Goal: Find specific page/section: Find specific page/section

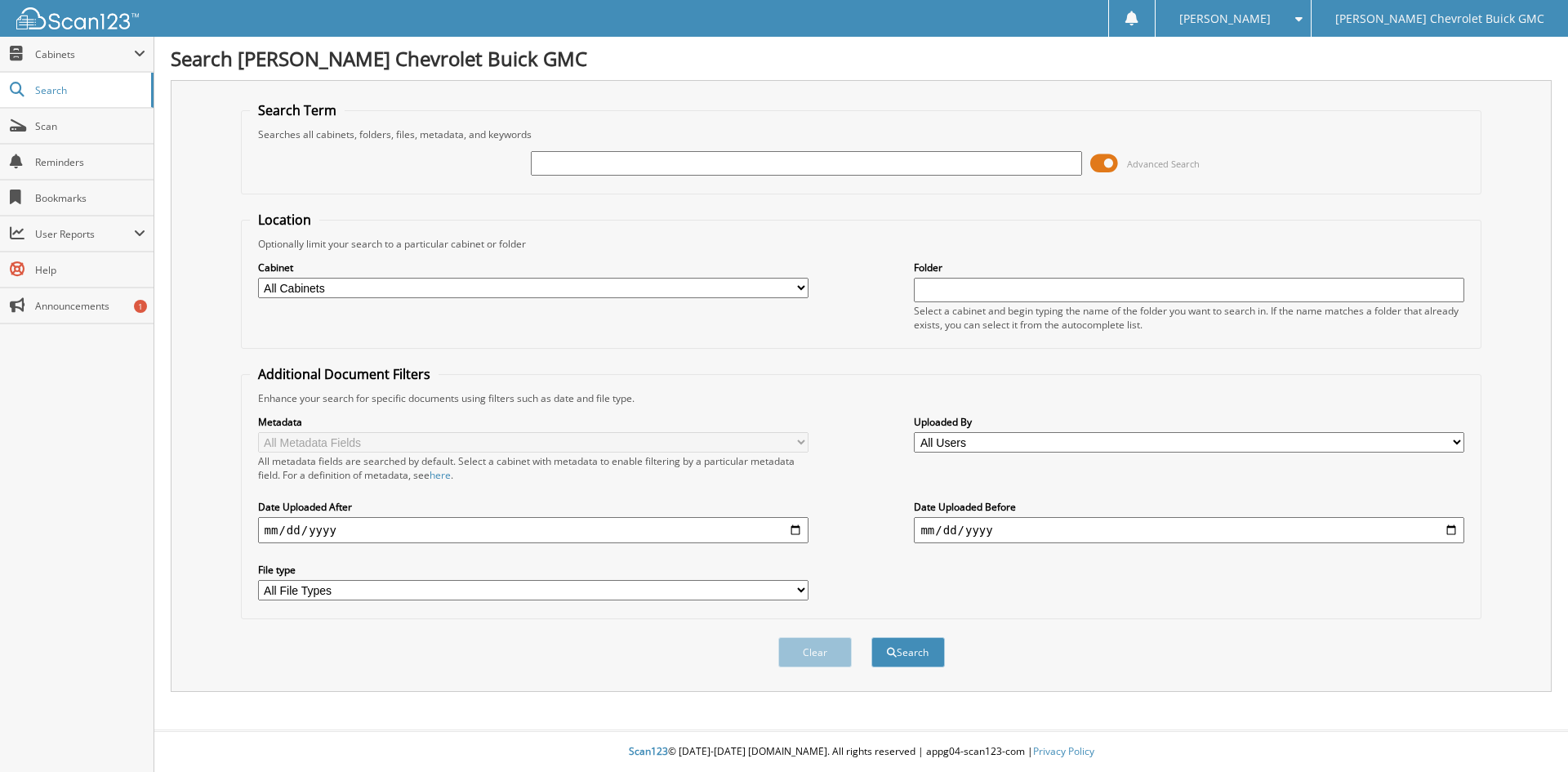
click at [594, 161] on input "text" at bounding box center [806, 164] width 550 height 24
type input "370897"
click at [871, 638] on button "Search" at bounding box center [907, 652] width 73 height 30
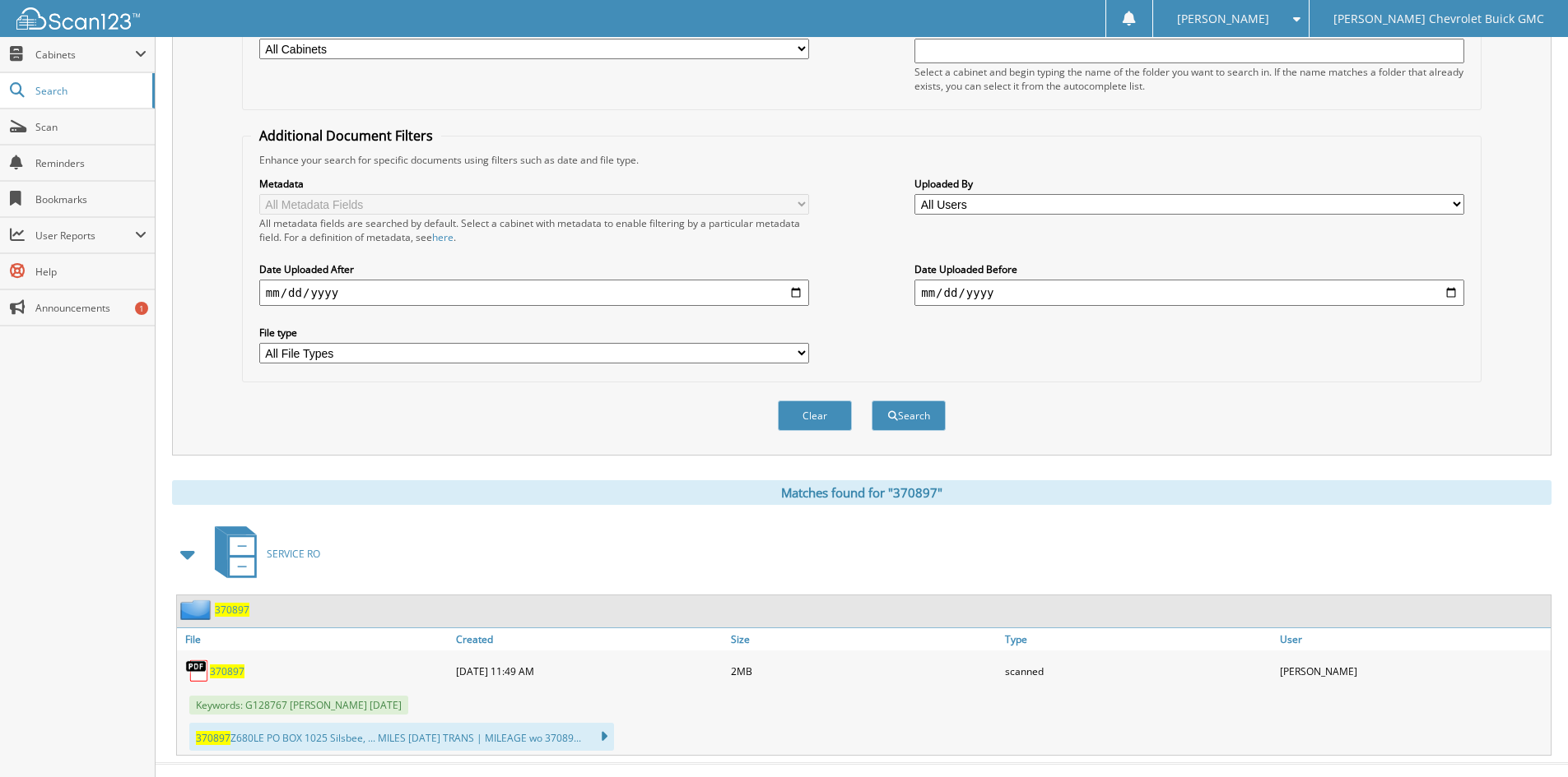
scroll to position [269, 0]
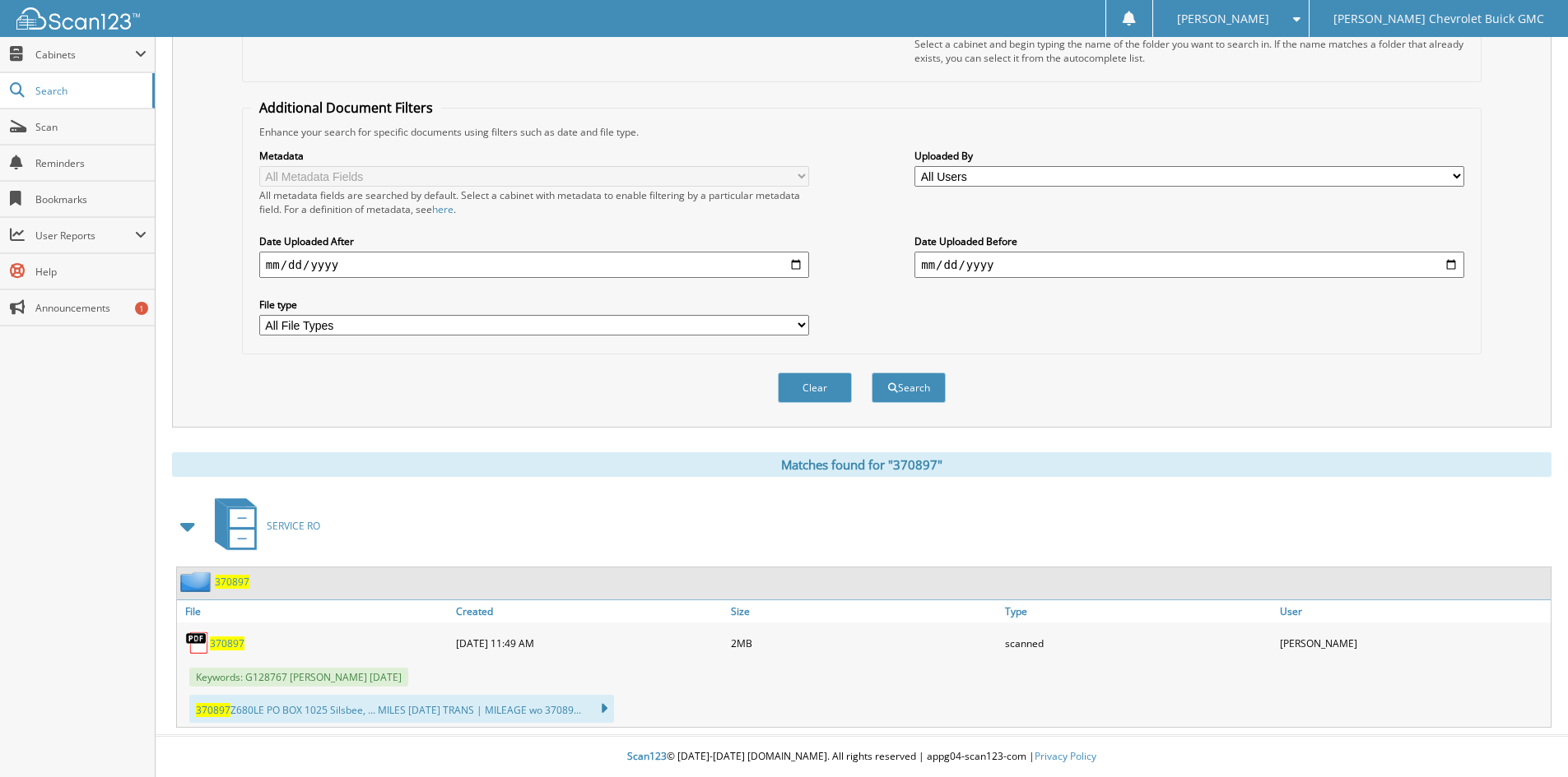
click at [231, 583] on span "370897" at bounding box center [232, 582] width 35 height 14
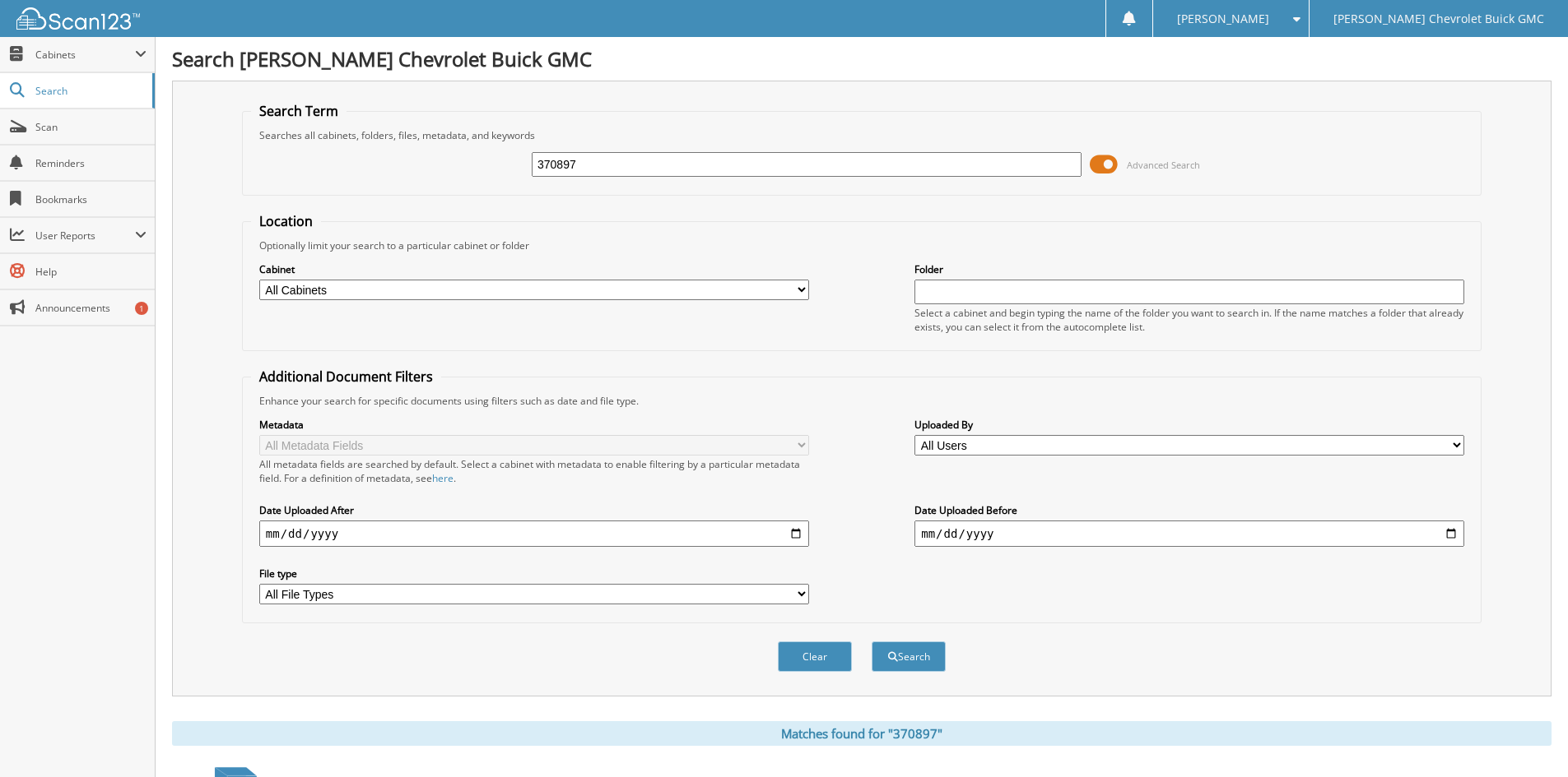
drag, startPoint x: 594, startPoint y: 163, endPoint x: 472, endPoint y: 162, distance: 122.0
click at [472, 162] on div "370897 Advanced Search" at bounding box center [862, 164] width 1221 height 44
type input "367439"
click at [871, 642] on button "Search" at bounding box center [908, 657] width 74 height 30
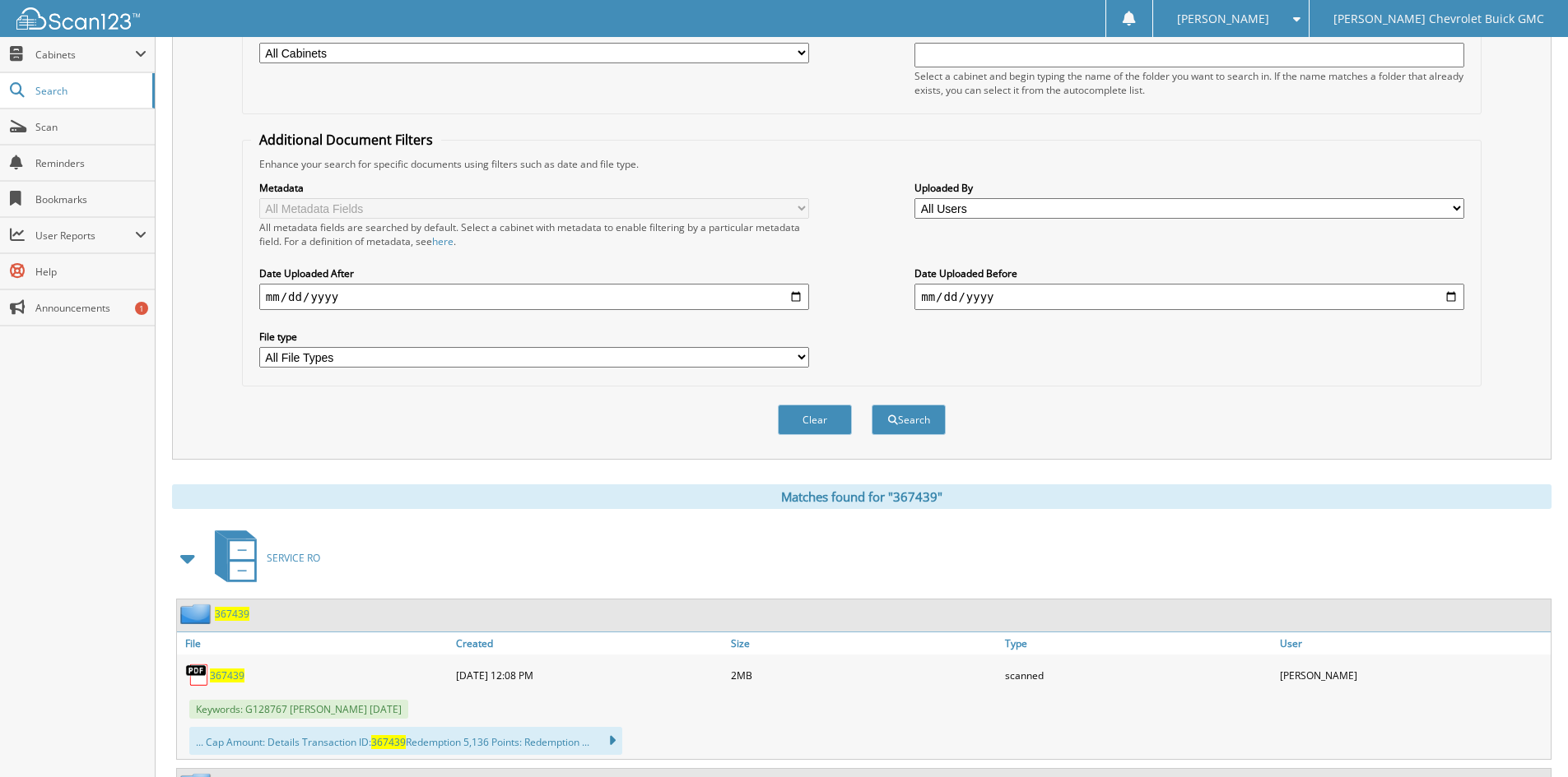
scroll to position [329, 0]
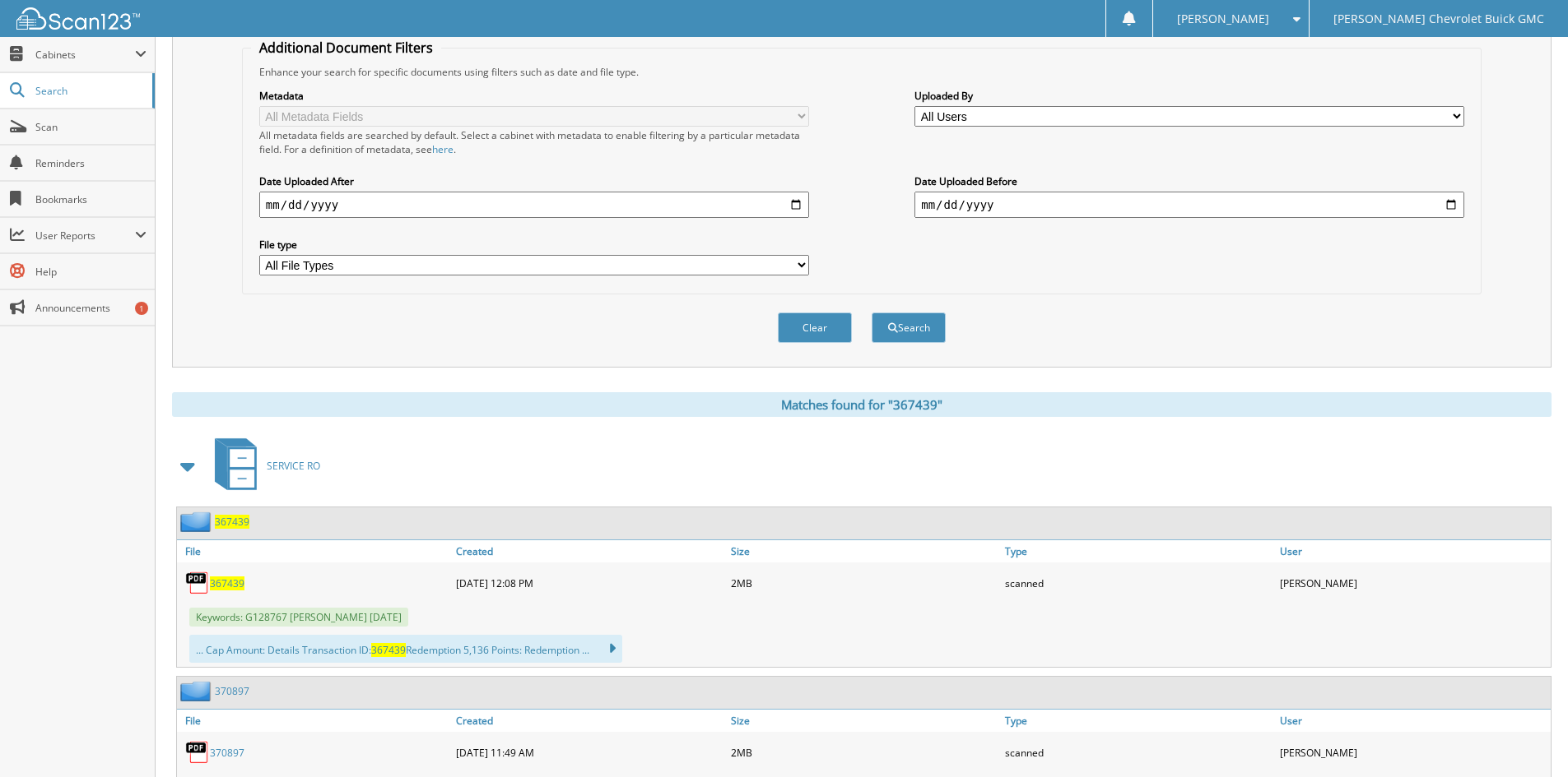
click at [238, 582] on span "367439" at bounding box center [227, 584] width 35 height 14
